Goal: Information Seeking & Learning: Learn about a topic

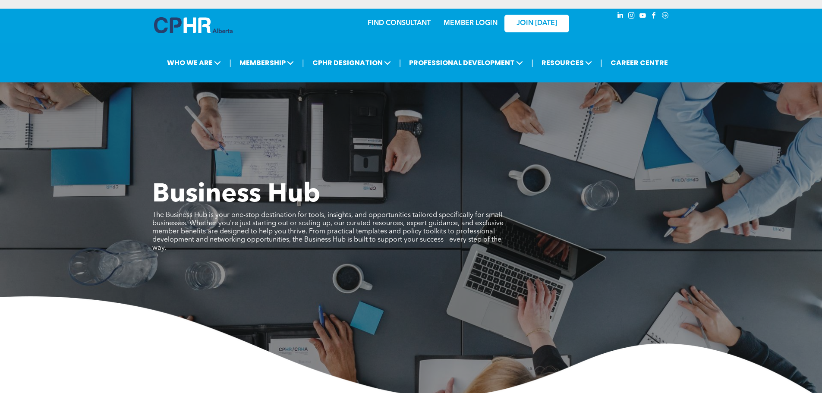
scroll to position [1078, 0]
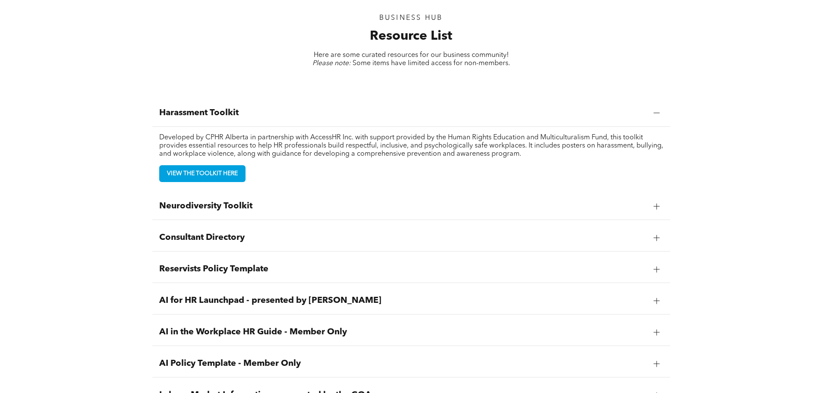
drag, startPoint x: 0, startPoint y: 0, endPoint x: 241, endPoint y: 203, distance: 315.3
click at [241, 203] on span "Neurodiversity Toolkit" at bounding box center [402, 206] width 487 height 10
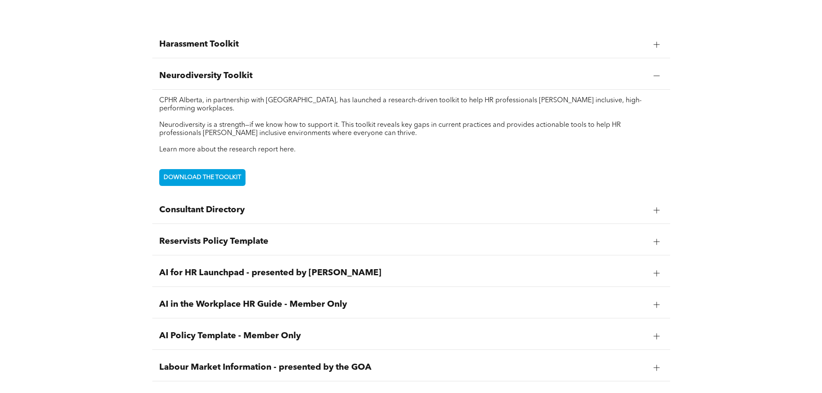
scroll to position [1164, 0]
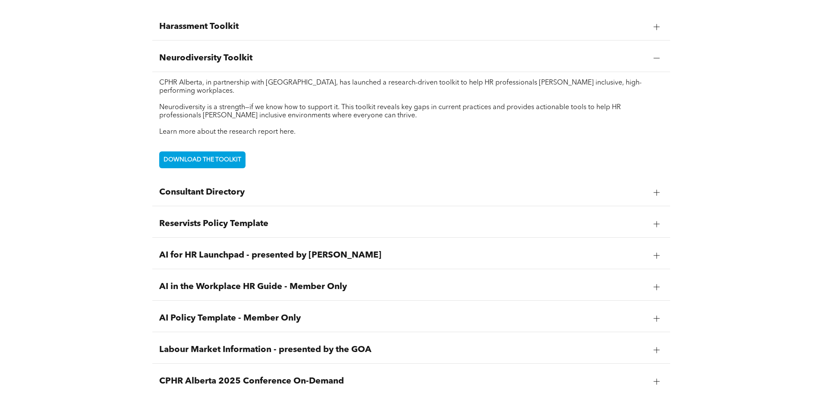
click at [278, 196] on span "Consultant Directory" at bounding box center [402, 192] width 487 height 10
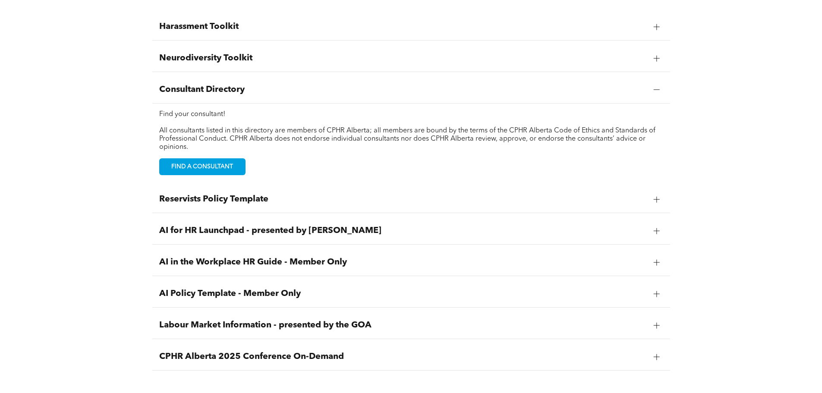
click at [709, 119] on div "Harassment Toolkit Developed by CPHR Alberta in partnership with AccessHR Inc. …" at bounding box center [411, 192] width 822 height 388
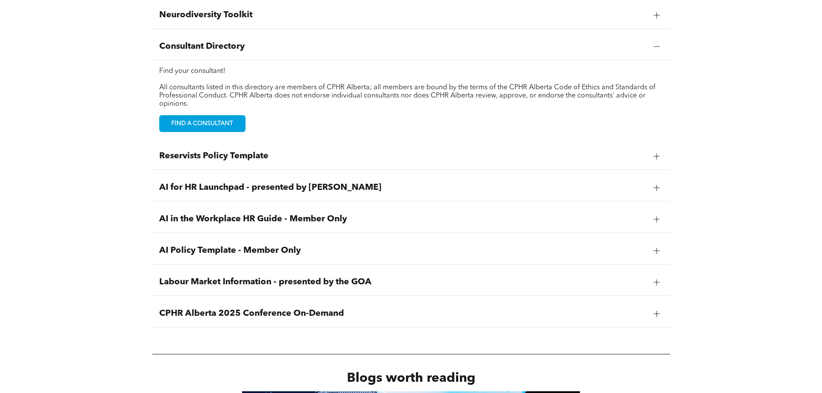
click at [251, 151] on span "Reservists Policy Template" at bounding box center [402, 156] width 487 height 10
